Goal: Communication & Community: Share content

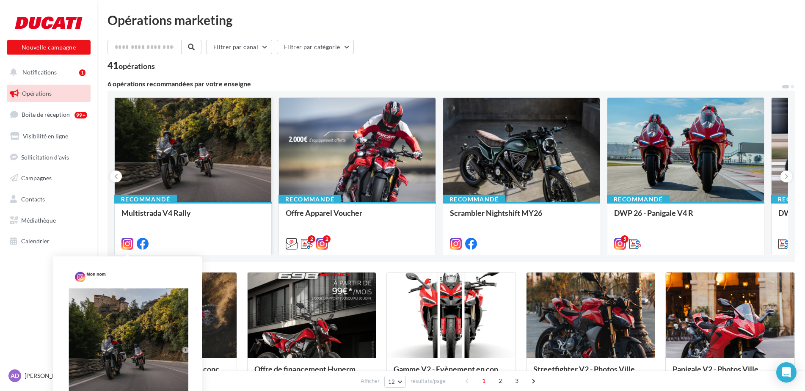
click at [126, 244] on icon at bounding box center [127, 244] width 12 height 12
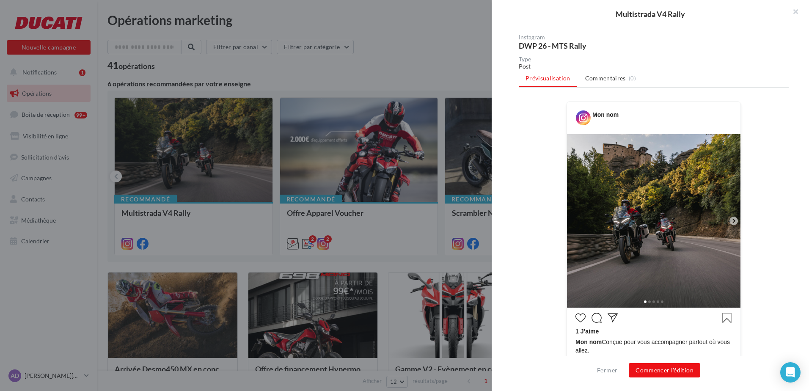
scroll to position [187, 0]
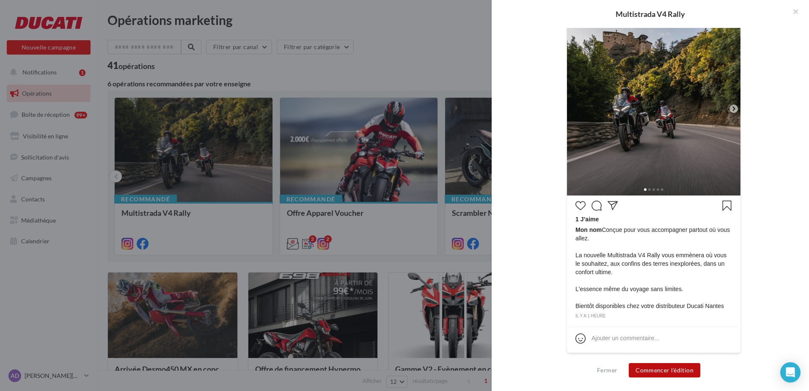
click at [663, 372] on button "Commencer l'édition" at bounding box center [665, 370] width 72 height 14
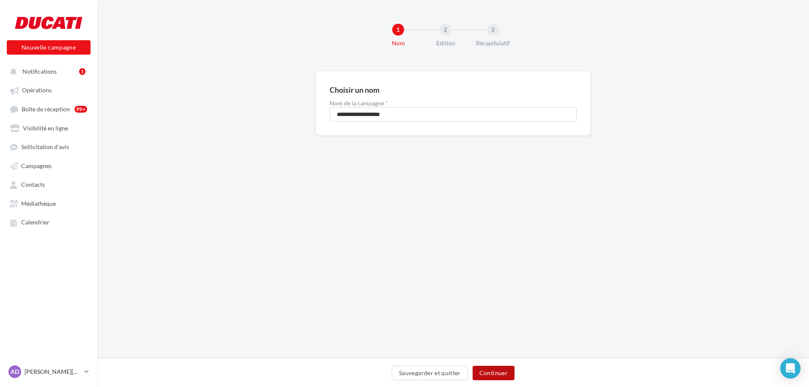
click at [501, 376] on button "Continuer" at bounding box center [494, 373] width 42 height 14
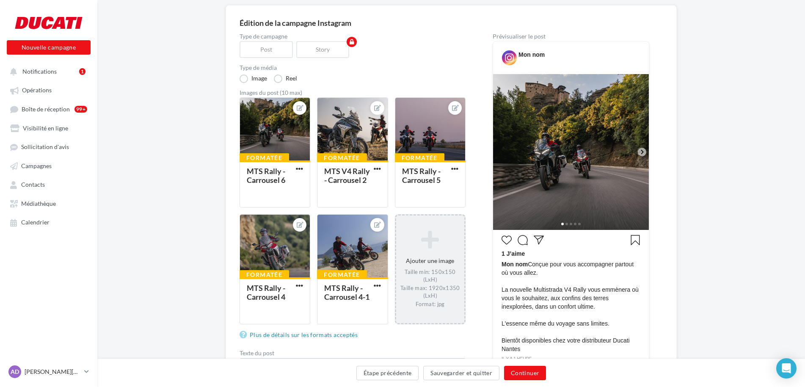
scroll to position [85, 0]
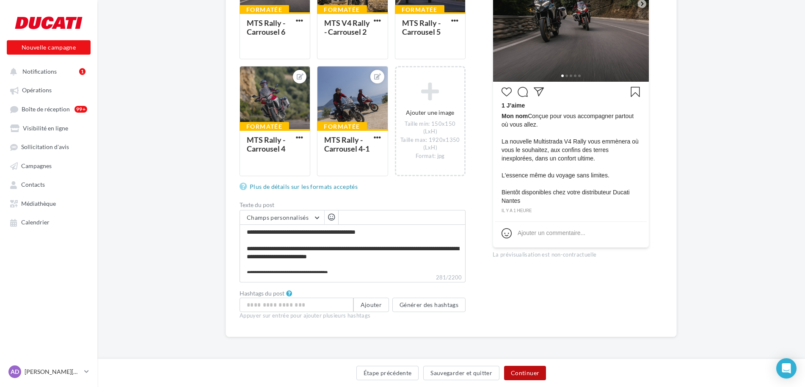
click at [532, 372] on button "Continuer" at bounding box center [525, 373] width 42 height 14
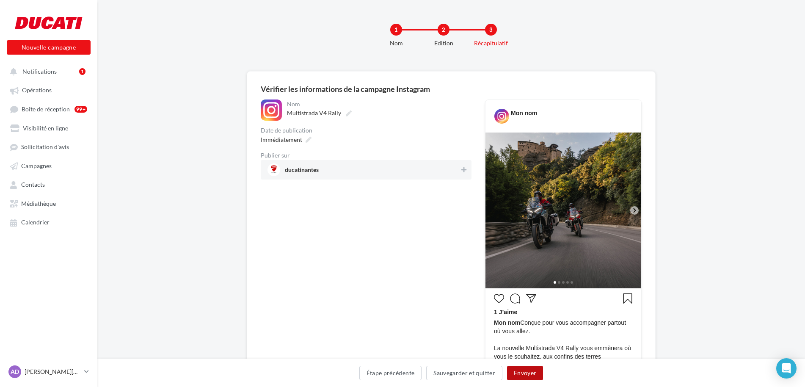
drag, startPoint x: 533, startPoint y: 372, endPoint x: 495, endPoint y: 295, distance: 86.7
click at [531, 352] on div "**********" at bounding box center [451, 292] width 708 height 442
click at [465, 171] on icon at bounding box center [463, 170] width 5 height 6
click at [530, 368] on button "Envoyer" at bounding box center [525, 373] width 36 height 14
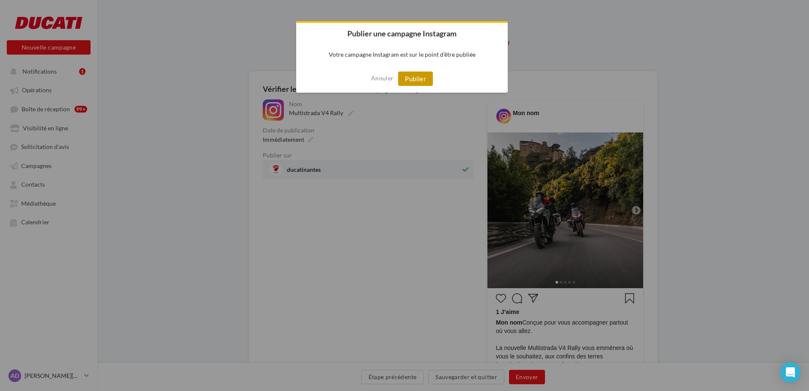
click at [420, 79] on button "Publier" at bounding box center [415, 79] width 35 height 14
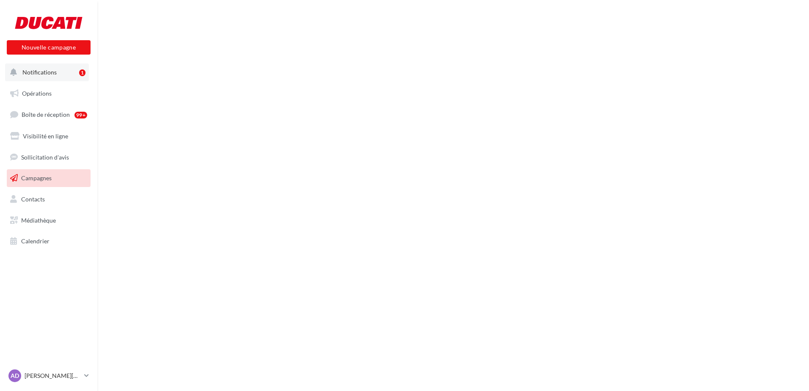
click at [41, 73] on span "Notifications" at bounding box center [39, 72] width 34 height 7
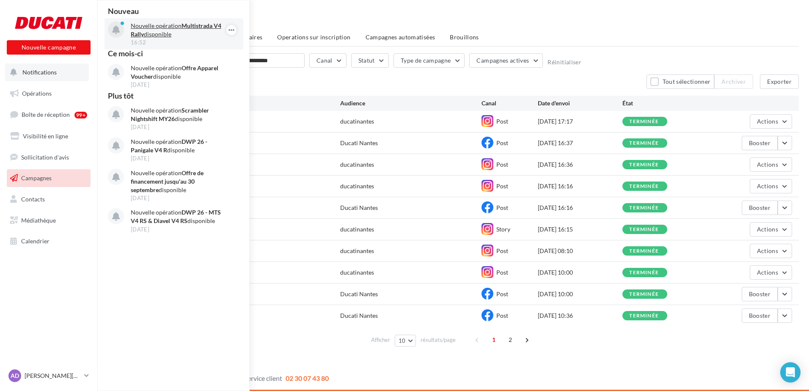
click at [156, 33] on p "Nouvelle opération Multistrada V4 Rally disponible" at bounding box center [180, 30] width 98 height 17
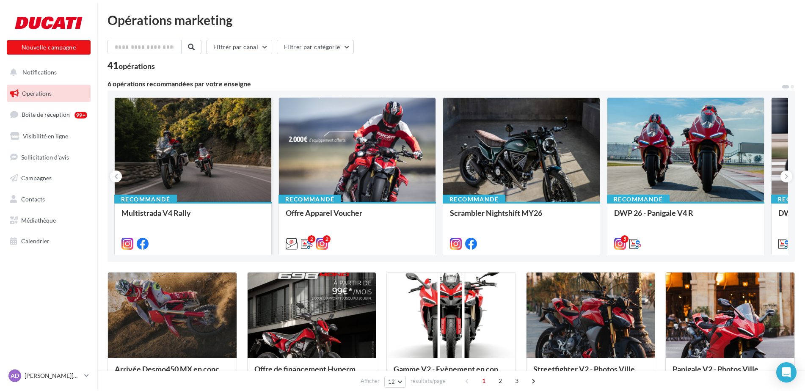
click at [170, 163] on div at bounding box center [193, 150] width 157 height 105
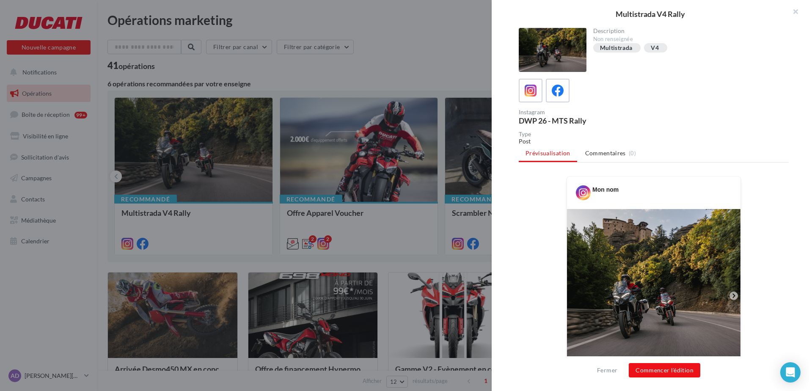
scroll to position [127, 0]
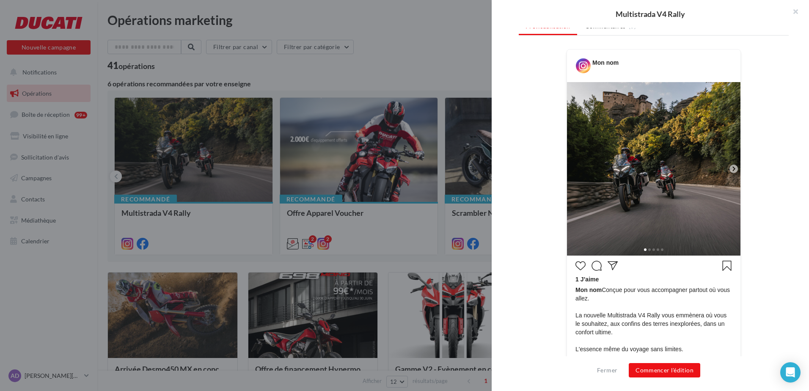
click at [731, 170] on icon at bounding box center [734, 169] width 8 height 8
click at [733, 167] on icon at bounding box center [734, 169] width 3 height 4
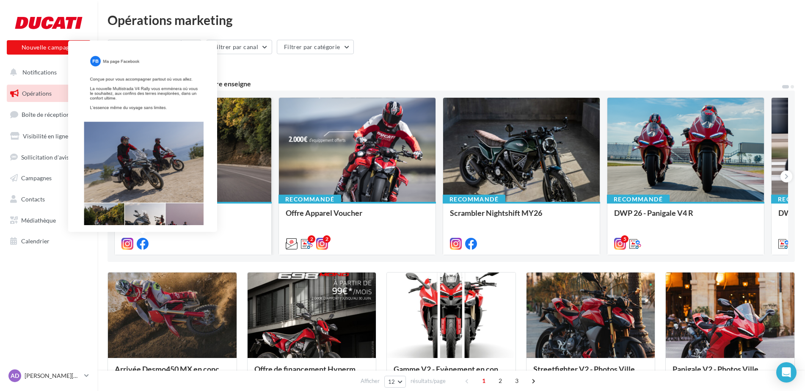
click at [143, 245] on icon at bounding box center [143, 244] width 12 height 12
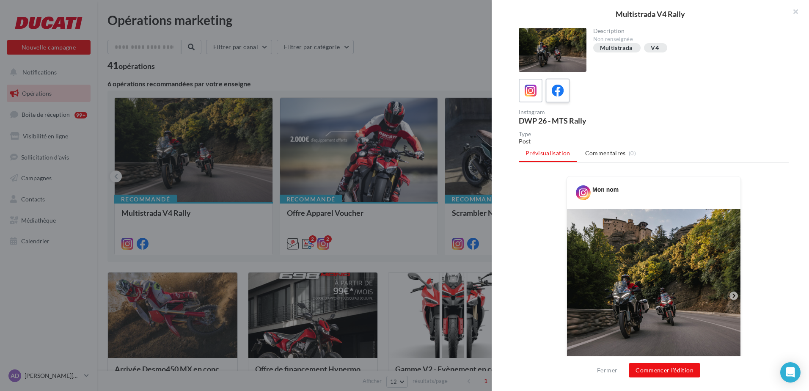
click at [560, 90] on icon at bounding box center [558, 91] width 12 height 12
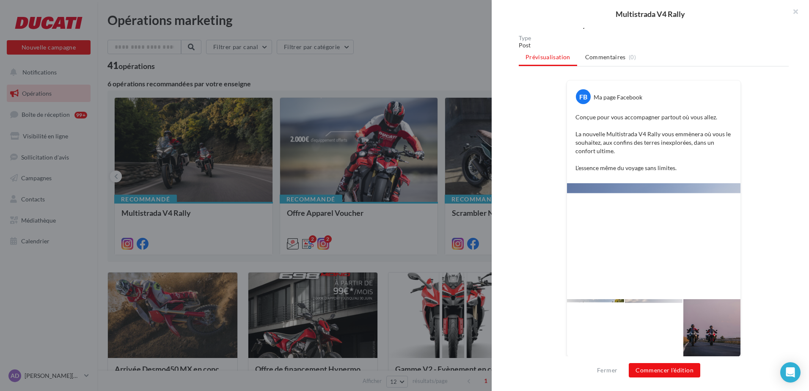
scroll to position [100, 0]
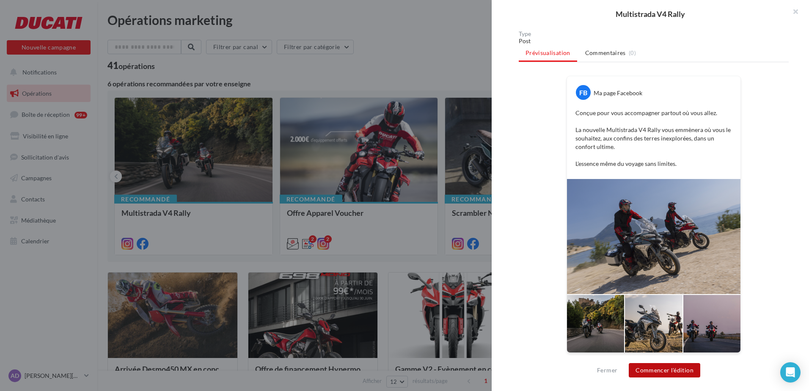
click at [669, 370] on button "Commencer l'édition" at bounding box center [665, 370] width 72 height 14
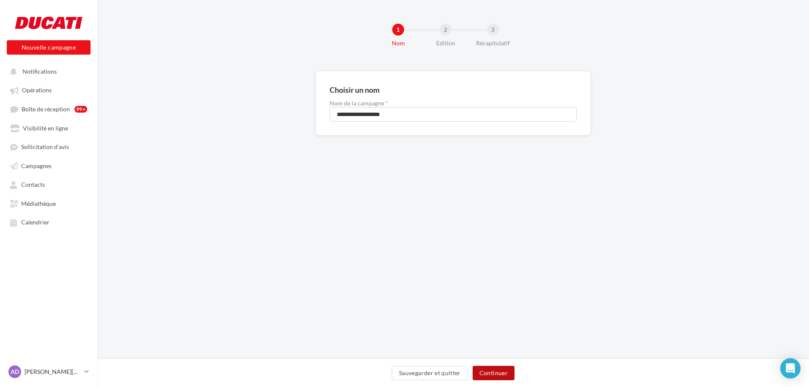
click at [498, 370] on button "Continuer" at bounding box center [494, 373] width 42 height 14
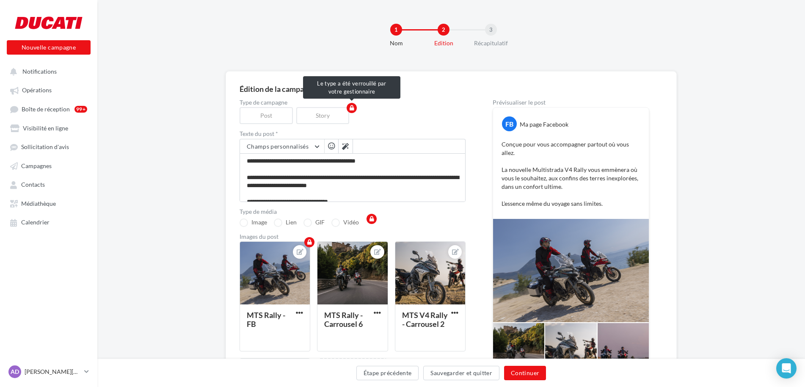
click at [334, 119] on div "Story" at bounding box center [324, 115] width 57 height 17
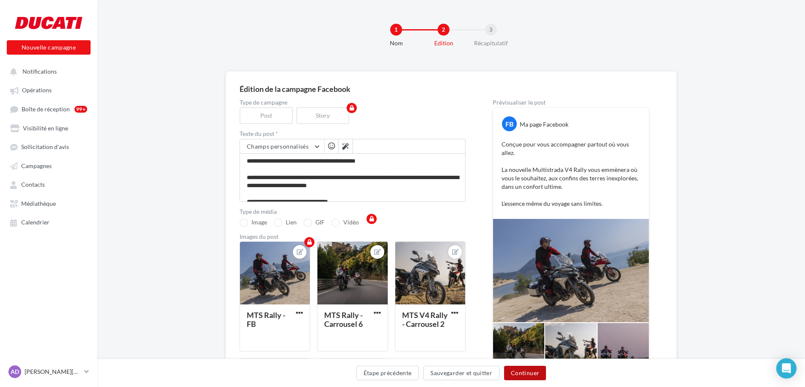
click at [529, 375] on button "Continuer" at bounding box center [525, 373] width 42 height 14
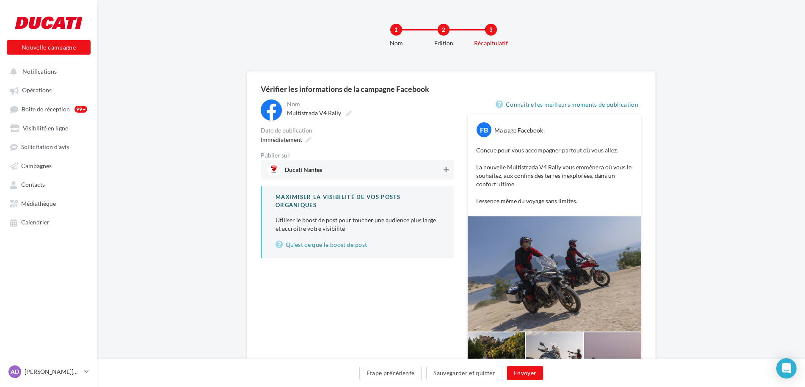
click at [446, 168] on icon at bounding box center [446, 170] width 5 height 6
click at [532, 376] on button "Envoyer" at bounding box center [525, 373] width 36 height 14
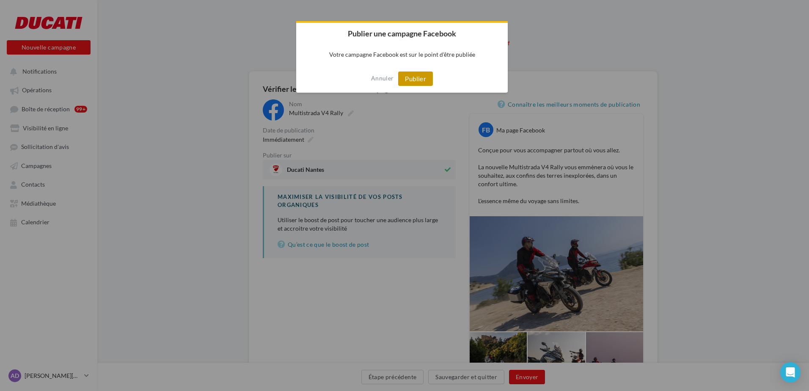
click at [427, 82] on button "Publier" at bounding box center [415, 79] width 35 height 14
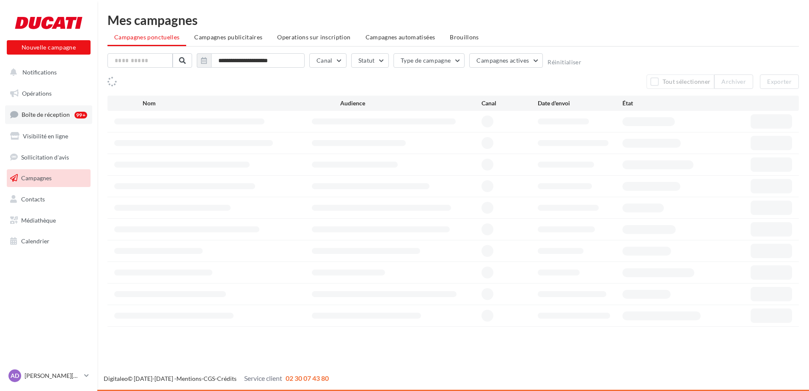
click at [59, 116] on span "Boîte de réception" at bounding box center [46, 114] width 48 height 7
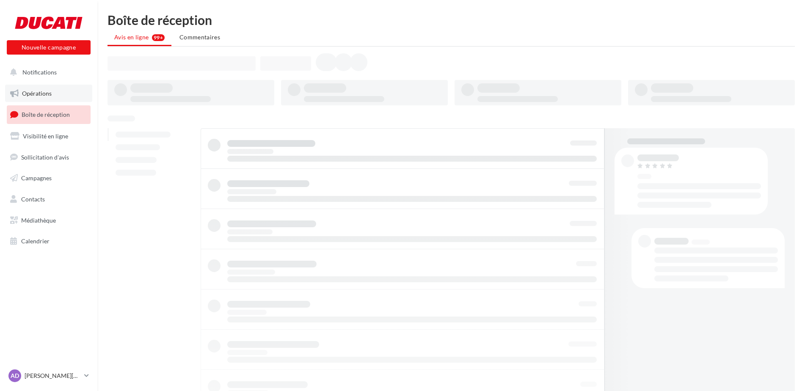
click at [50, 91] on span "Opérations" at bounding box center [37, 93] width 30 height 7
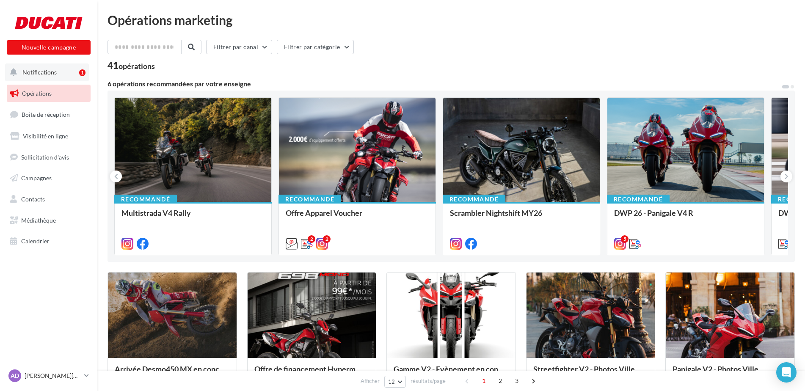
click at [55, 71] on span "Notifications" at bounding box center [39, 72] width 34 height 7
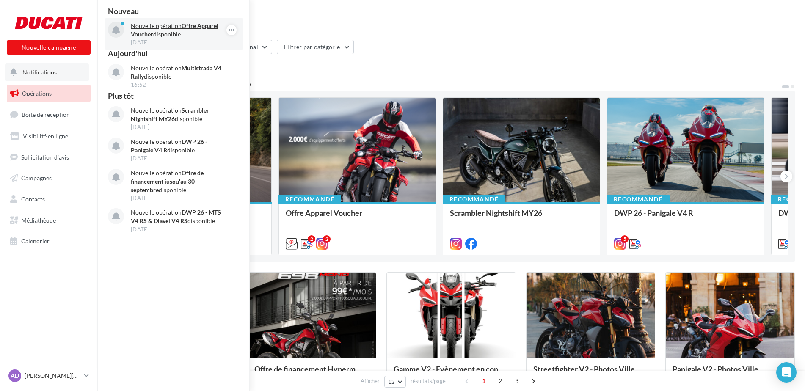
click at [141, 30] on strong "Offre Apparel Voucher" at bounding box center [175, 30] width 88 height 16
click at [160, 28] on p "Nouvelle opération Offre Apparel Voucher disponible" at bounding box center [180, 30] width 98 height 17
click at [25, 126] on ul "Opérations Boîte de réception Visibilité en ligne Sollicitation d'avis Campagne…" at bounding box center [48, 167] width 91 height 172
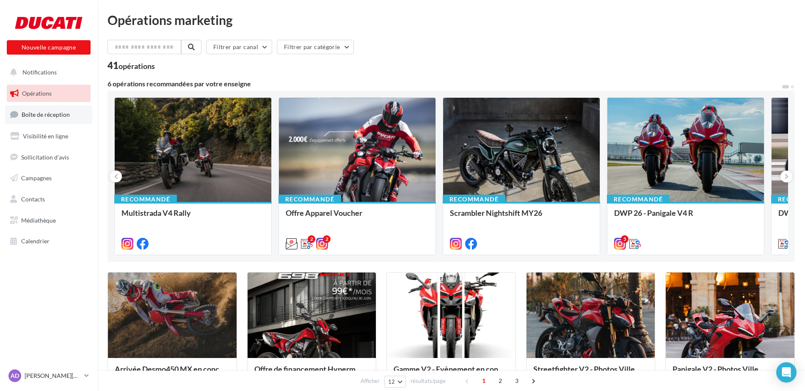
click at [27, 118] on span "Boîte de réception" at bounding box center [46, 114] width 48 height 7
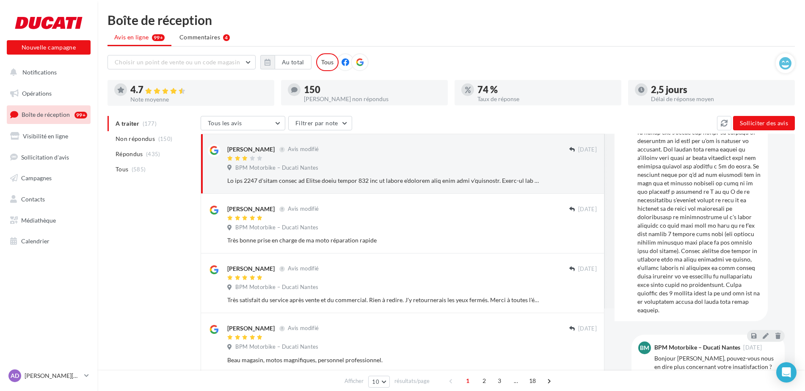
click at [49, 118] on span "Boîte de réception" at bounding box center [46, 114] width 48 height 7
